Goal: Task Accomplishment & Management: Manage account settings

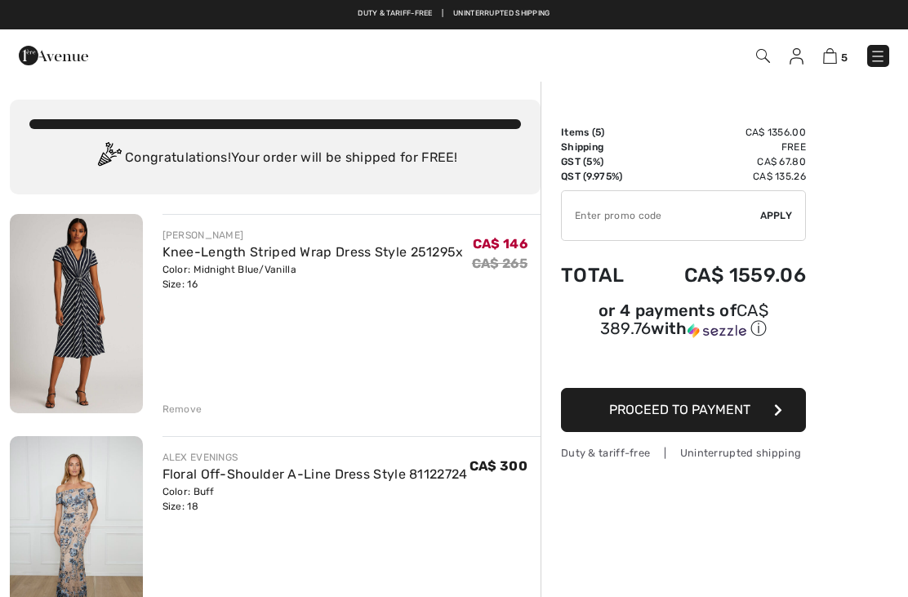
click at [187, 413] on div "Remove" at bounding box center [183, 409] width 40 height 15
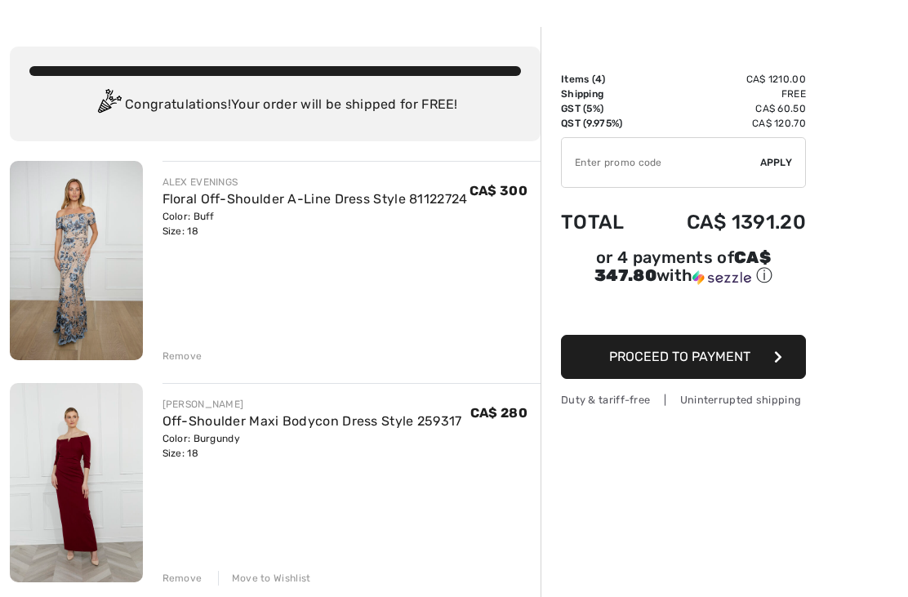
scroll to position [55, 0]
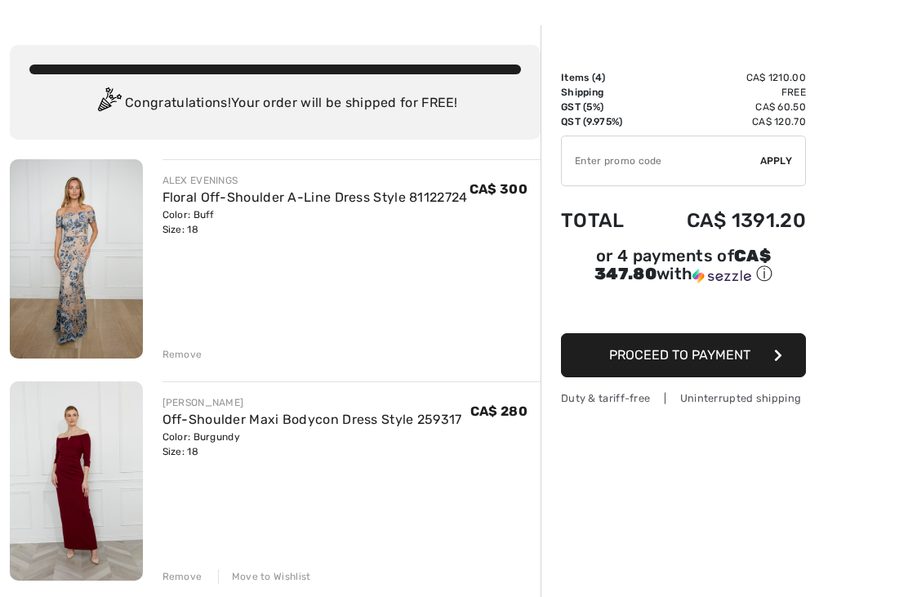
click at [180, 573] on div "Remove" at bounding box center [183, 576] width 40 height 15
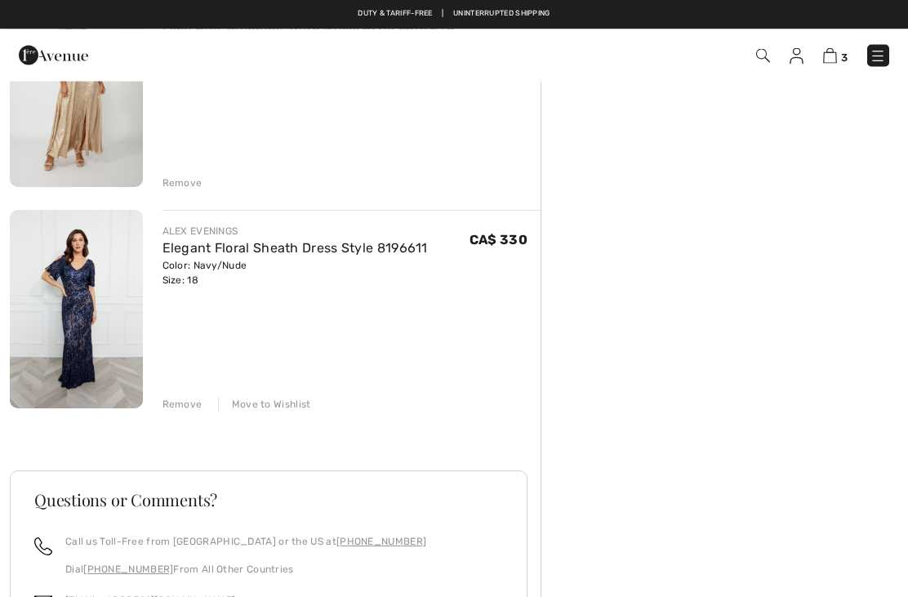
click at [182, 400] on div "Remove" at bounding box center [183, 405] width 40 height 15
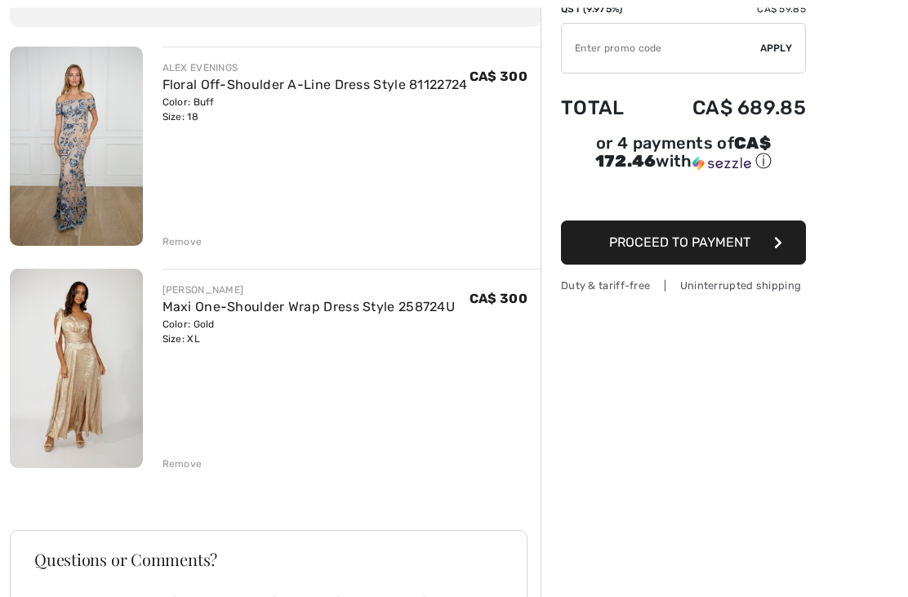
scroll to position [172, 0]
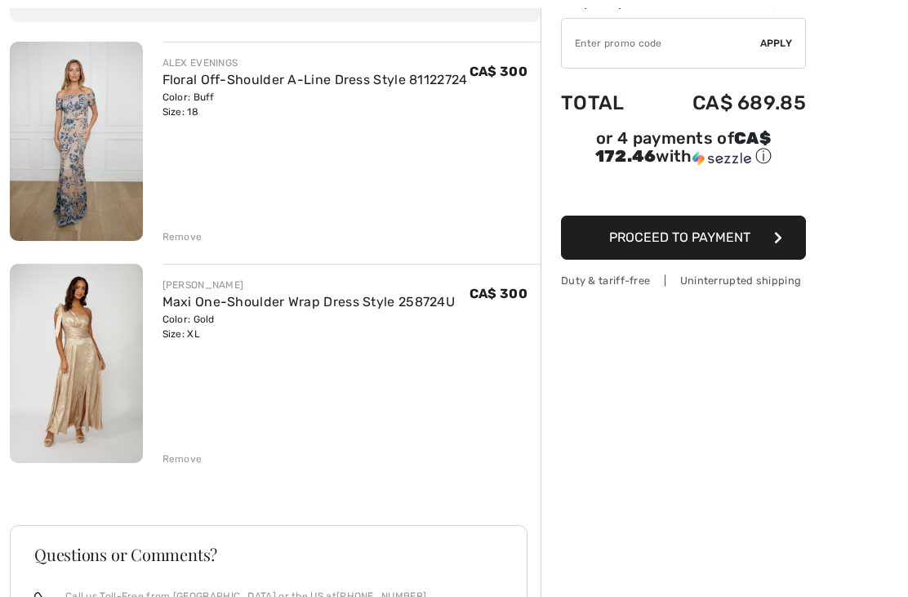
click at [183, 453] on div "Remove" at bounding box center [183, 459] width 40 height 15
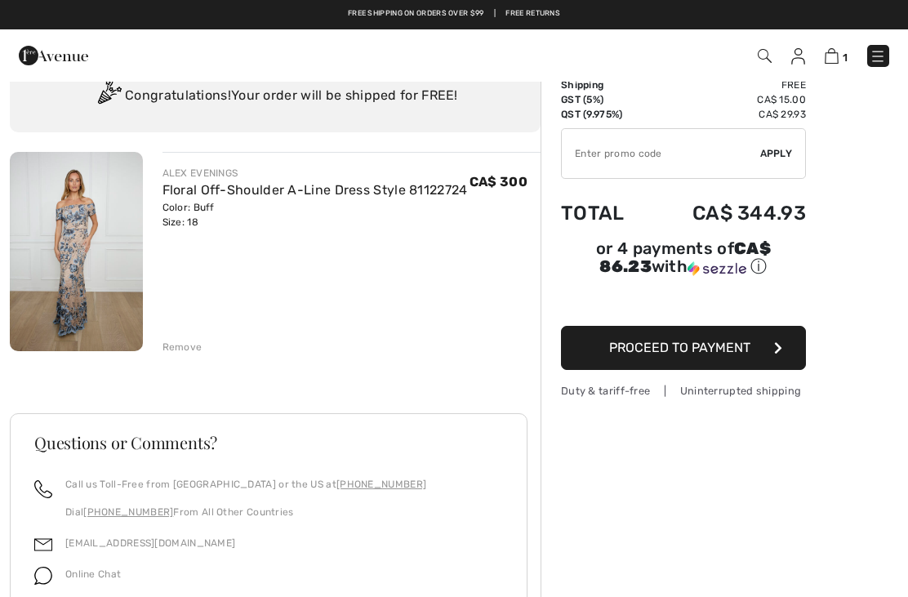
scroll to position [0, 0]
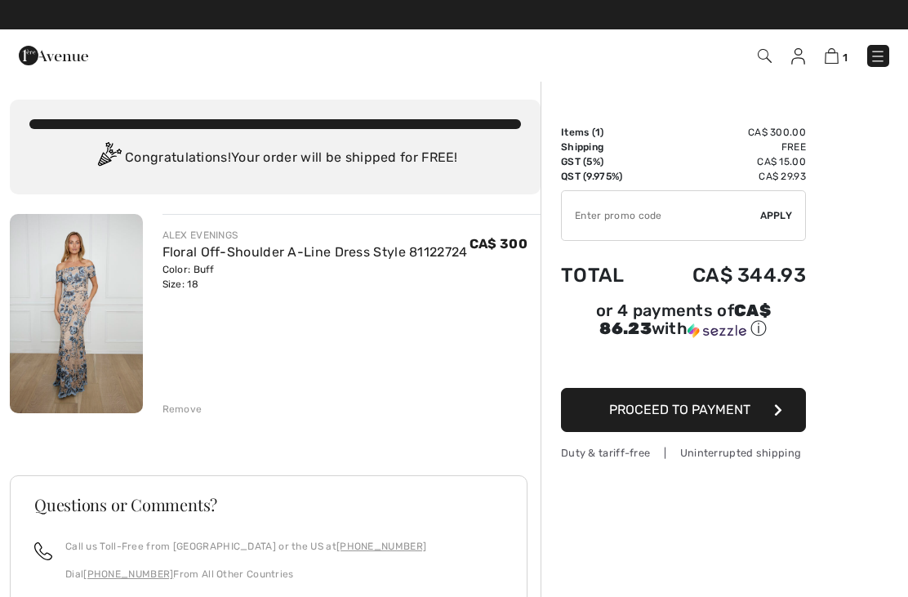
click at [797, 57] on img at bounding box center [799, 56] width 14 height 16
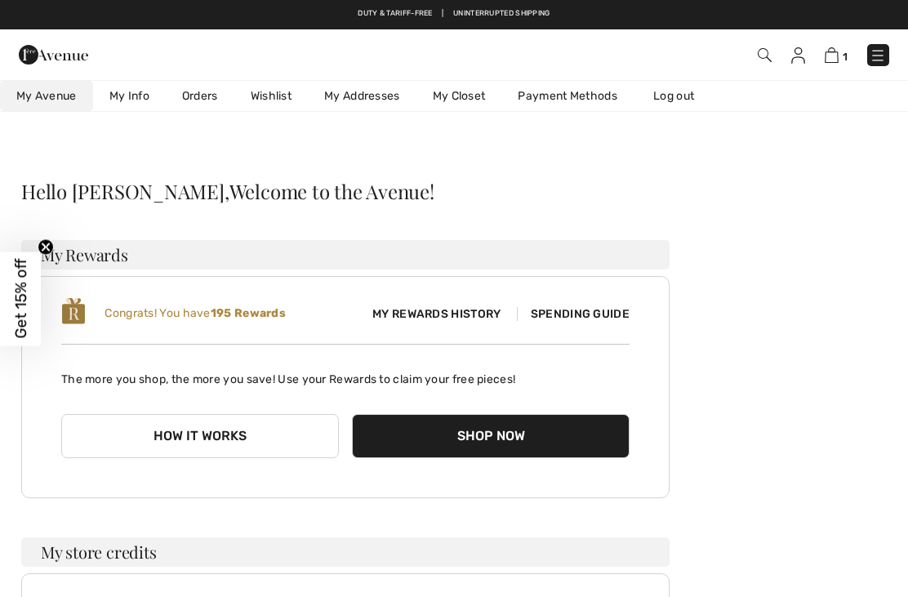
click at [794, 56] on img at bounding box center [799, 55] width 14 height 16
click at [796, 60] on img at bounding box center [799, 55] width 14 height 16
click at [272, 98] on link "Wishlist" at bounding box center [271, 96] width 74 height 30
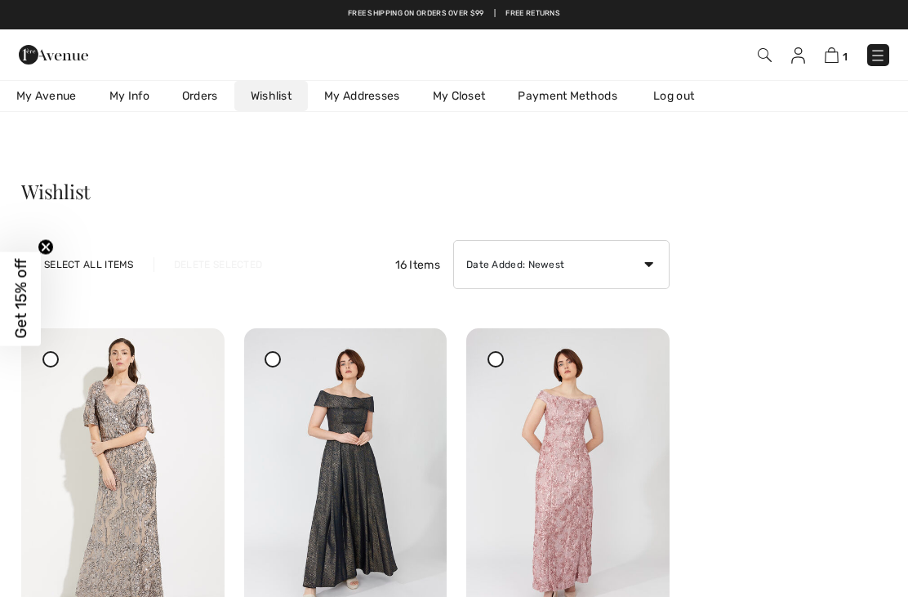
click at [371, 92] on link "My Addresses" at bounding box center [362, 96] width 109 height 30
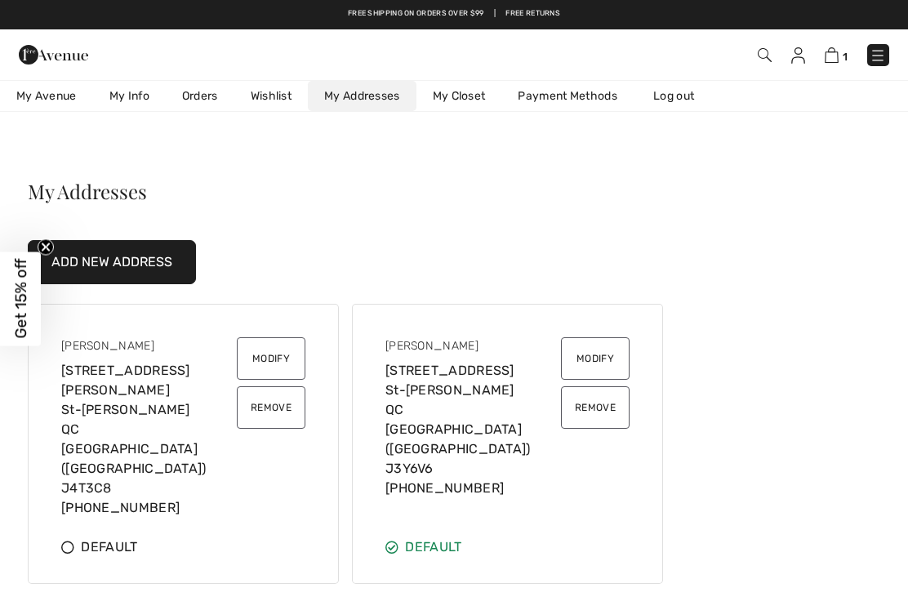
click at [269, 105] on link "Wishlist" at bounding box center [271, 96] width 74 height 30
